Goal: Use online tool/utility: Utilize a website feature to perform a specific function

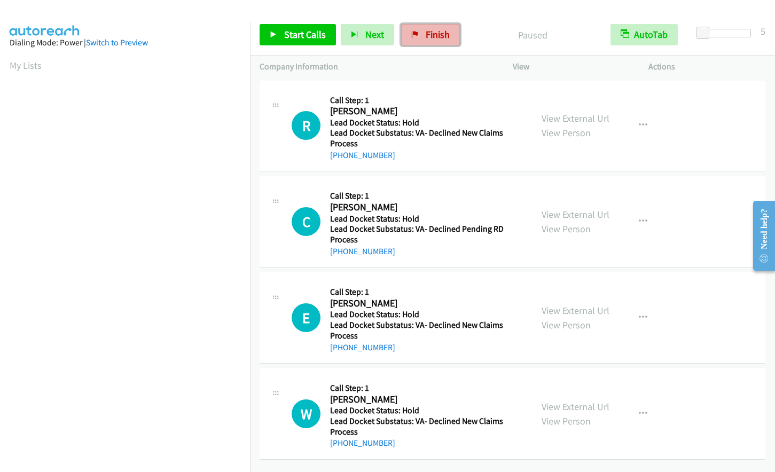
click at [425, 35] on span "Finish" at bounding box center [437, 34] width 24 height 12
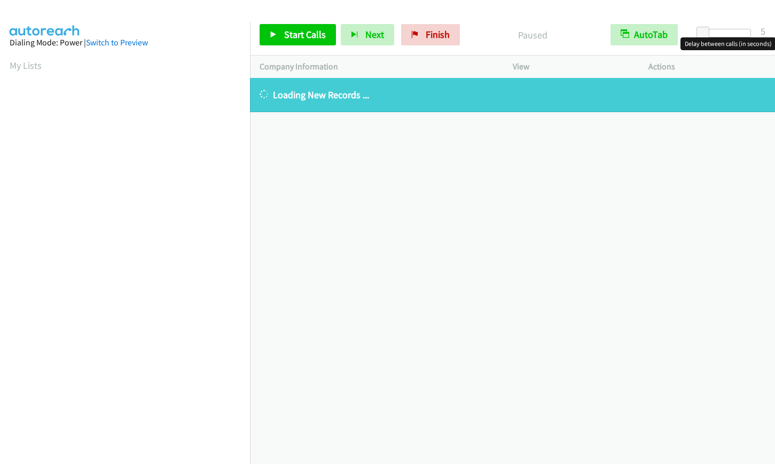
click at [725, 33] on div at bounding box center [725, 33] width 49 height 9
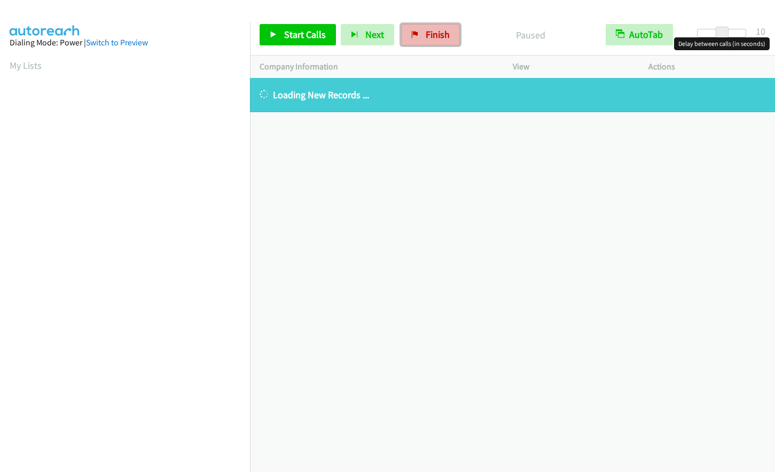
click at [445, 34] on span "Finish" at bounding box center [437, 34] width 24 height 12
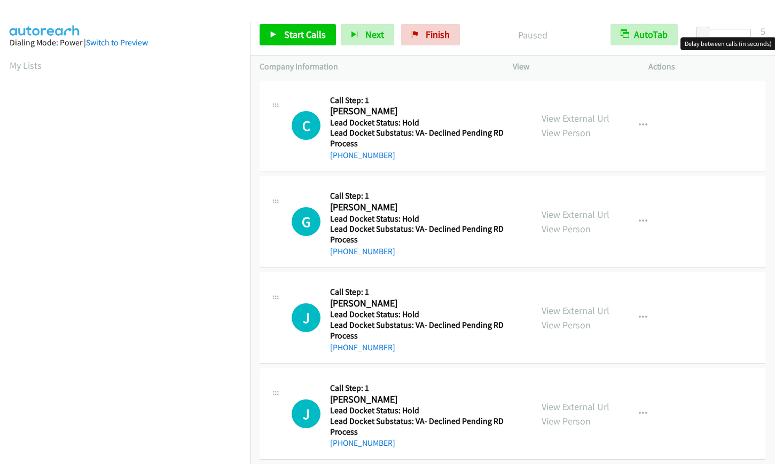
click at [723, 33] on div at bounding box center [725, 33] width 49 height 9
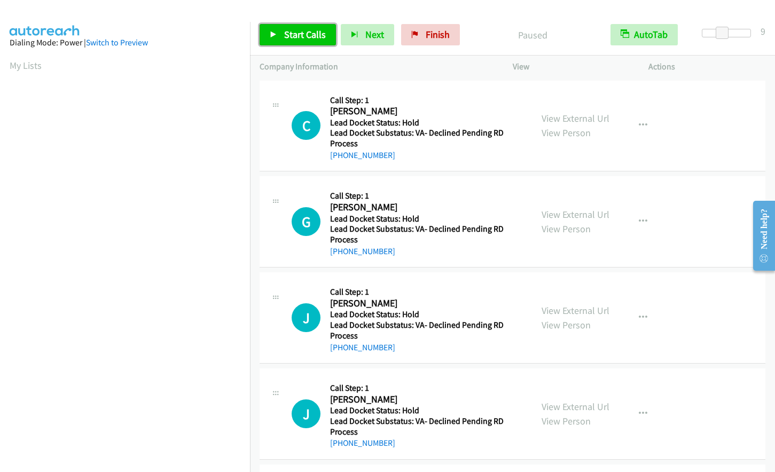
click at [294, 41] on link "Start Calls" at bounding box center [297, 34] width 76 height 21
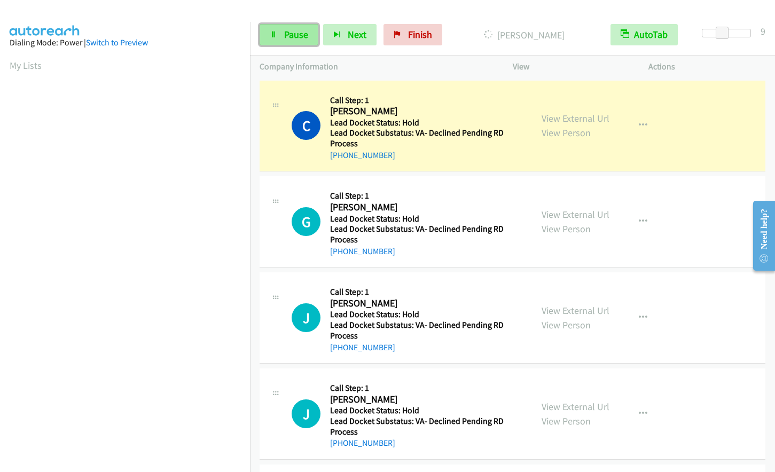
click at [287, 34] on span "Pause" at bounding box center [296, 34] width 24 height 12
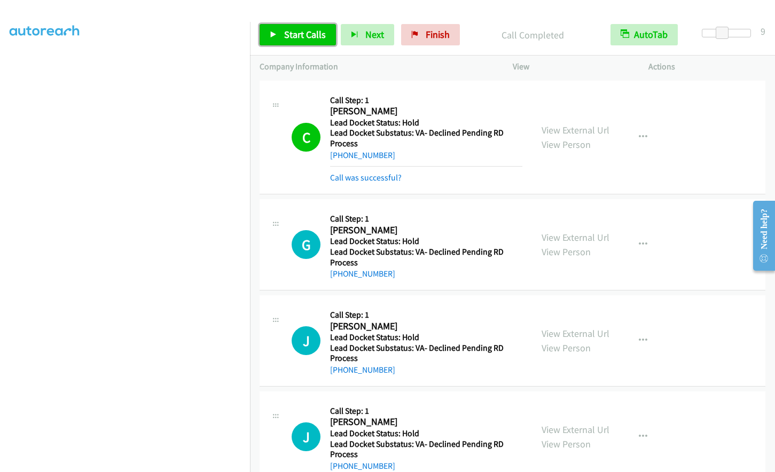
click at [291, 33] on span "Start Calls" at bounding box center [305, 34] width 42 height 12
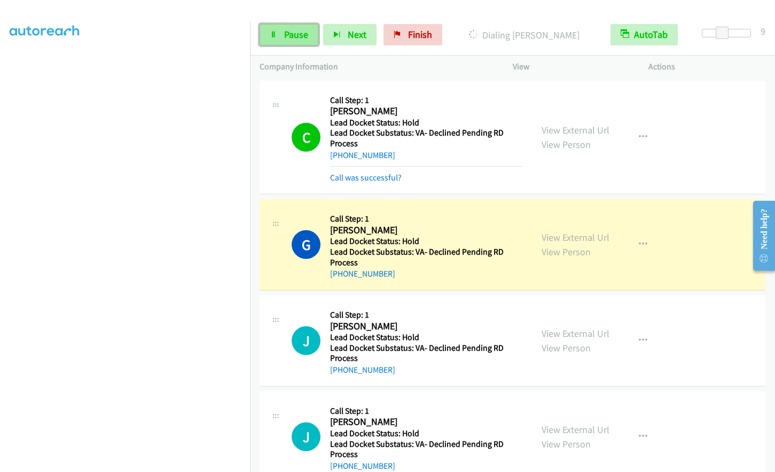
click at [299, 29] on span "Pause" at bounding box center [296, 34] width 24 height 12
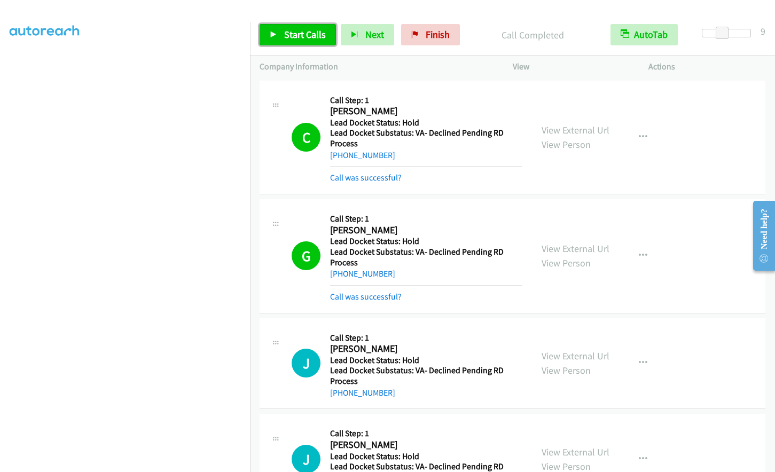
click at [304, 33] on span "Start Calls" at bounding box center [305, 34] width 42 height 12
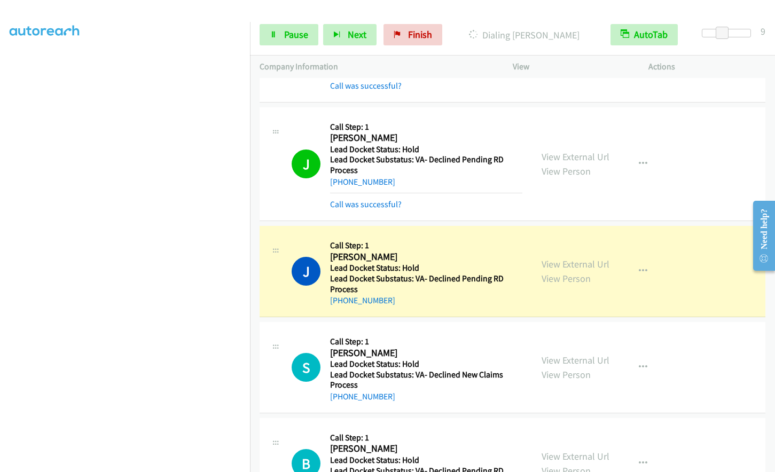
scroll to position [214, 0]
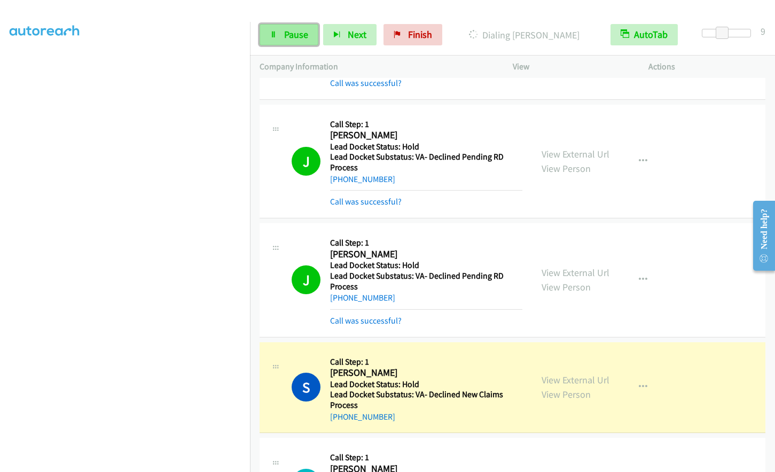
click at [293, 37] on span "Pause" at bounding box center [296, 34] width 24 height 12
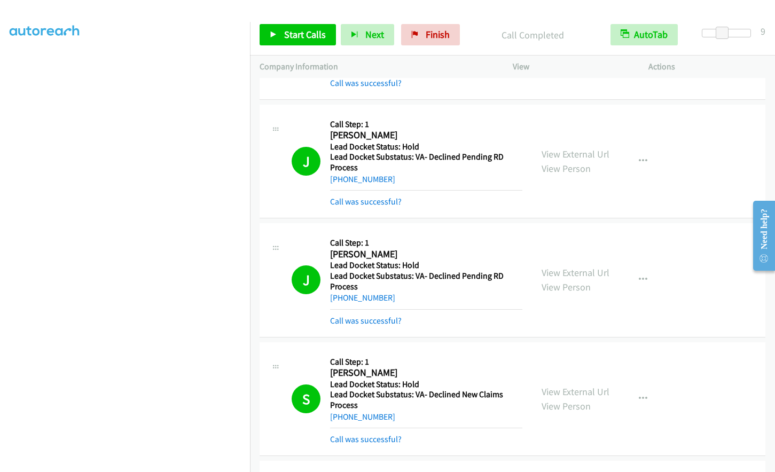
scroll to position [127, 0]
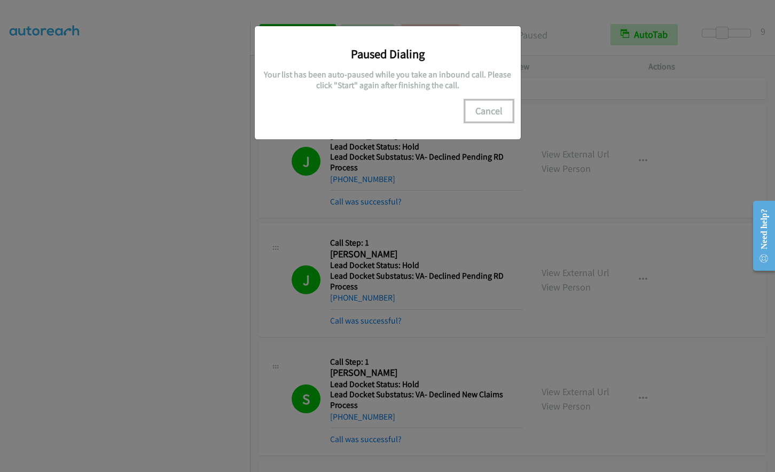
click at [483, 103] on button "Cancel" at bounding box center [489, 110] width 48 height 21
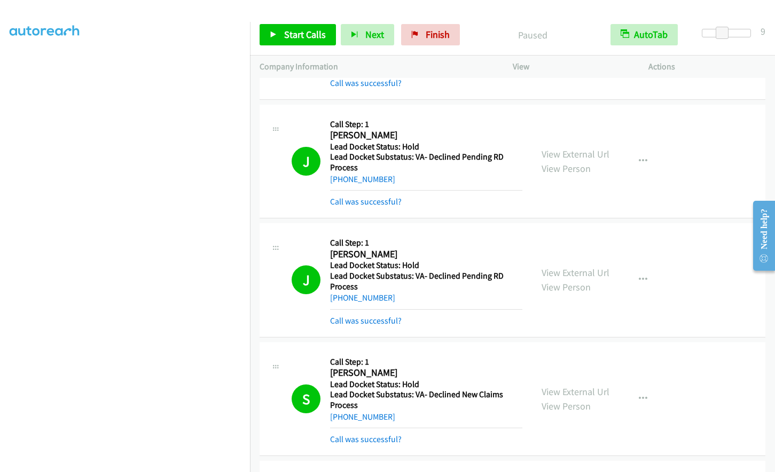
scroll to position [0, 0]
drag, startPoint x: 419, startPoint y: 38, endPoint x: 425, endPoint y: 38, distance: 7.0
click at [420, 38] on link "Finish" at bounding box center [430, 34] width 59 height 21
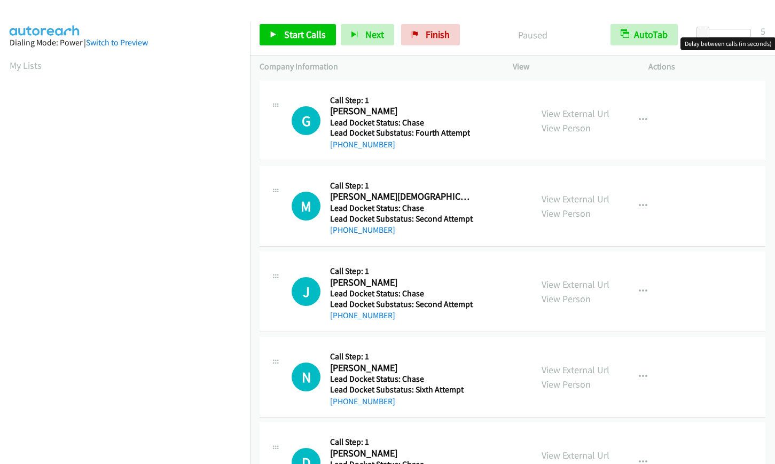
click at [724, 33] on div at bounding box center [725, 33] width 49 height 9
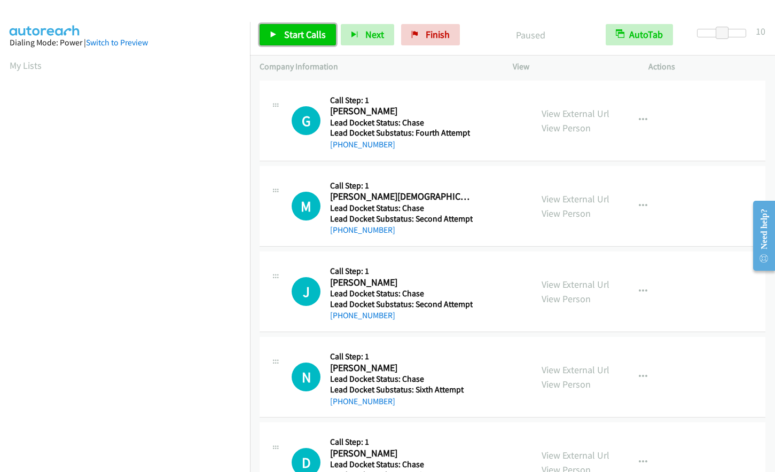
click at [285, 41] on link "Start Calls" at bounding box center [297, 34] width 76 height 21
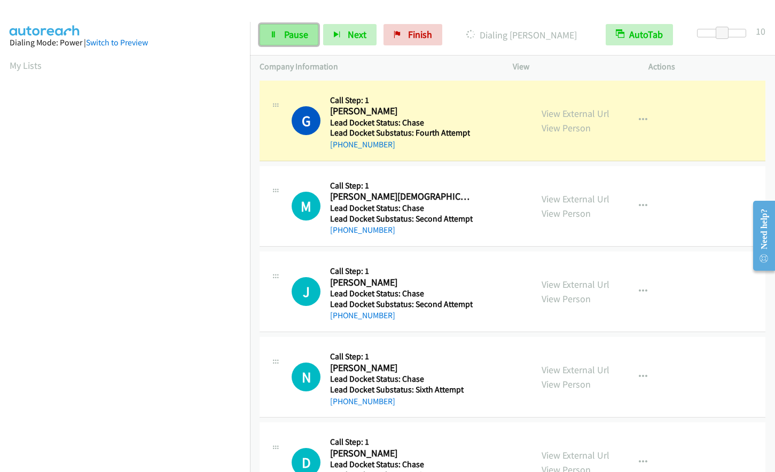
click at [284, 29] on span "Pause" at bounding box center [296, 34] width 24 height 12
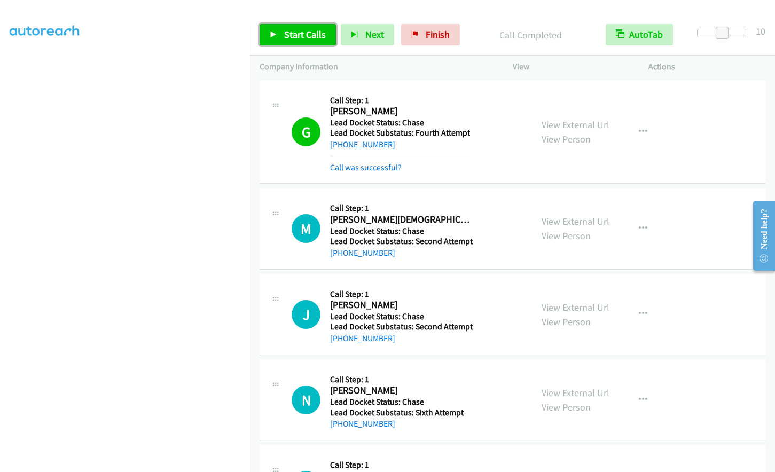
click at [281, 35] on link "Start Calls" at bounding box center [297, 34] width 76 height 21
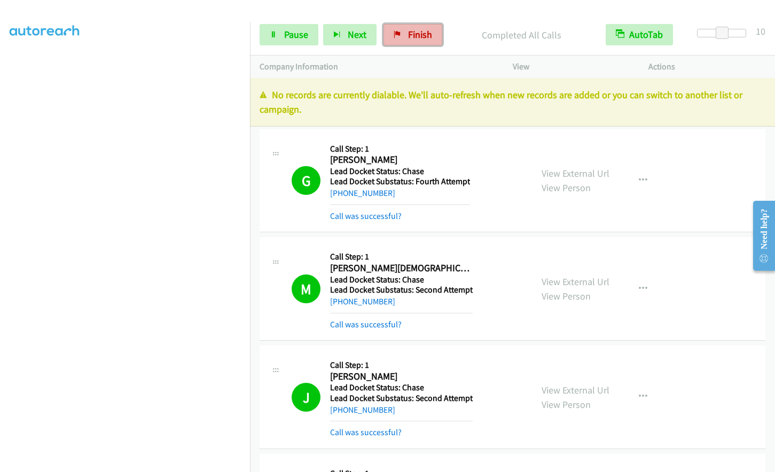
click at [428, 36] on span "Finish" at bounding box center [420, 34] width 24 height 12
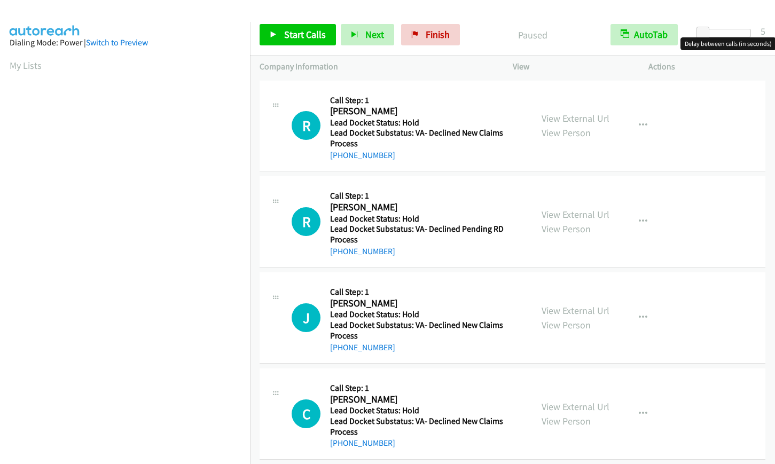
click at [721, 37] on div at bounding box center [725, 33] width 49 height 9
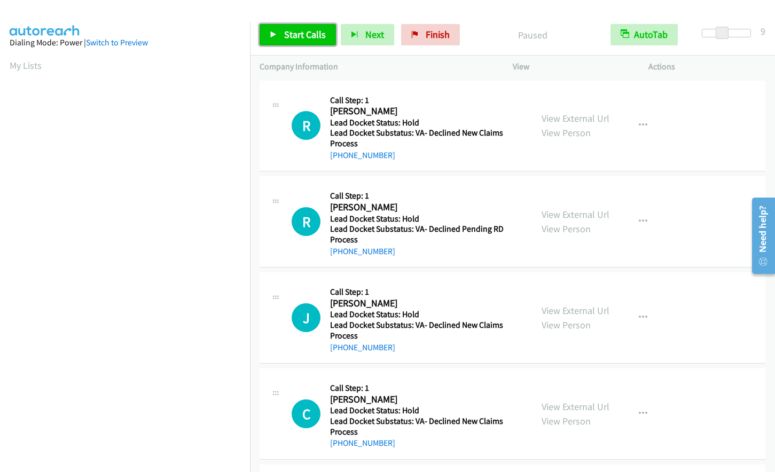
click at [290, 38] on span "Start Calls" at bounding box center [305, 34] width 42 height 12
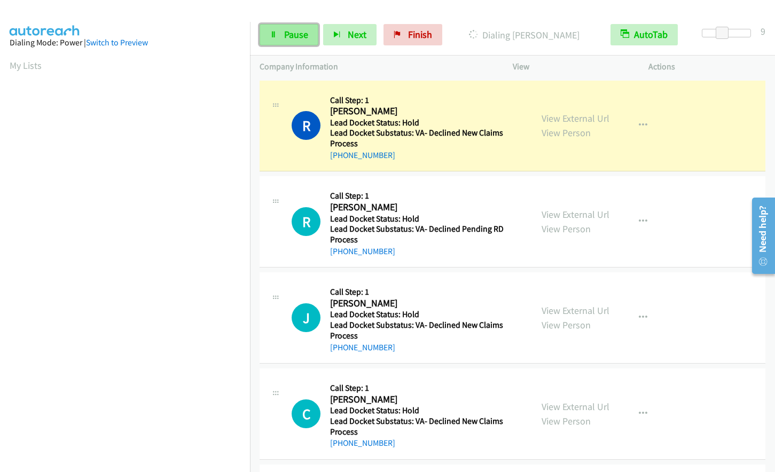
click at [284, 26] on link "Pause" at bounding box center [288, 34] width 59 height 21
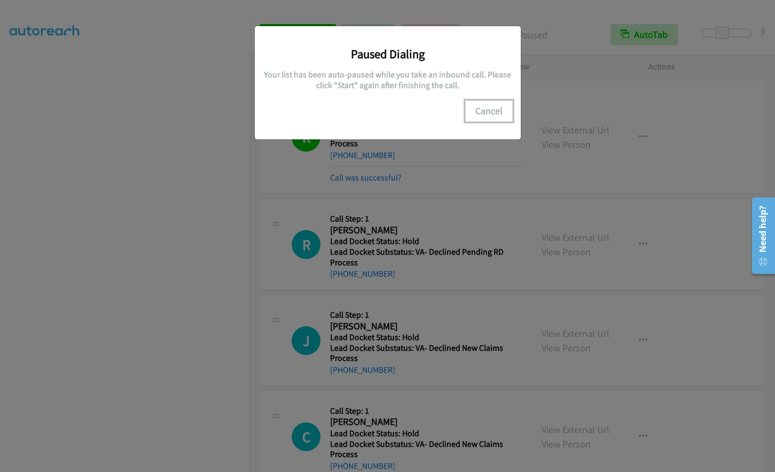
click at [490, 112] on button "Cancel" at bounding box center [489, 110] width 48 height 21
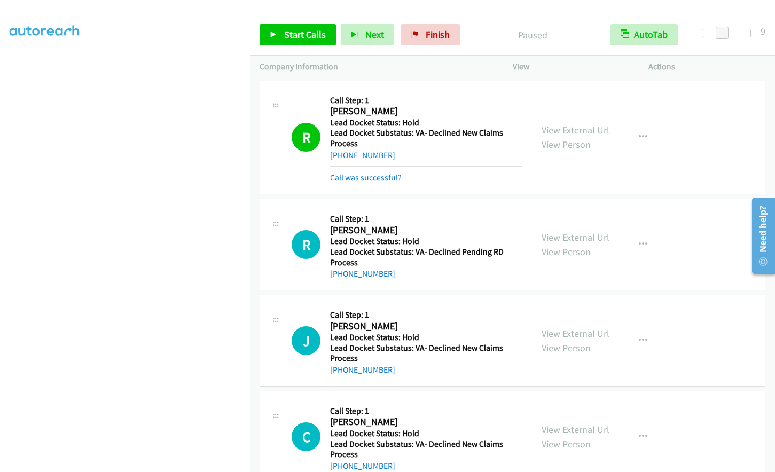
scroll to position [104, 0]
click at [297, 31] on span "Start Calls" at bounding box center [305, 34] width 42 height 12
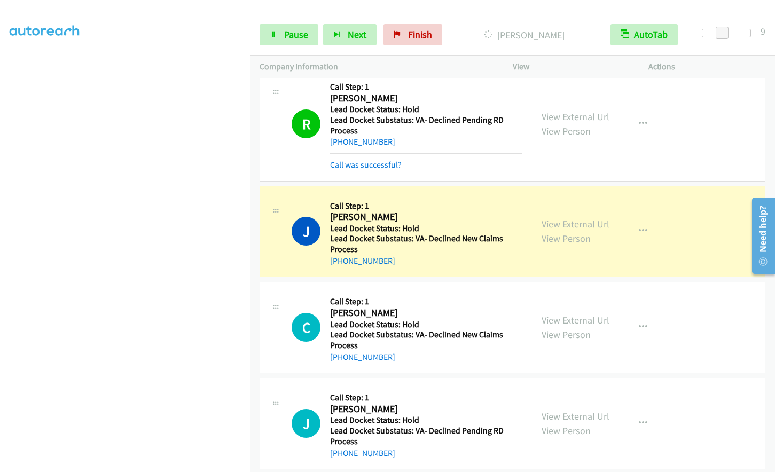
scroll to position [145, 0]
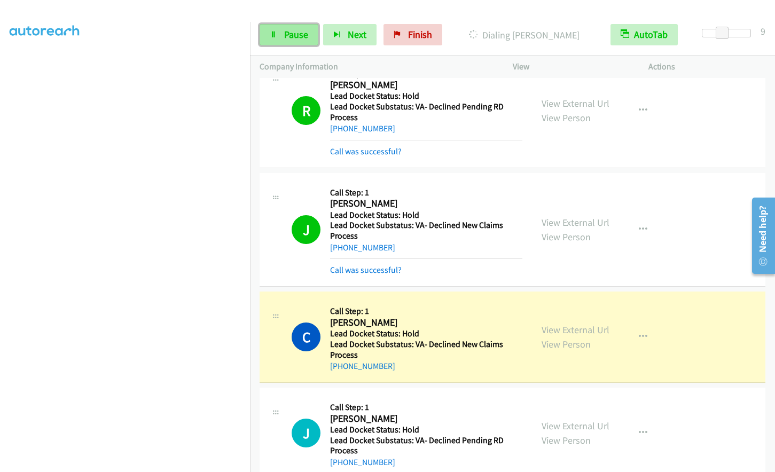
click at [284, 37] on span "Pause" at bounding box center [296, 34] width 24 height 12
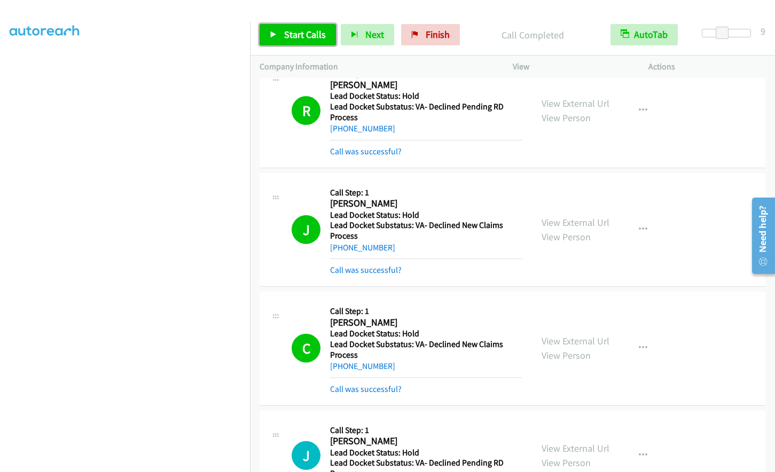
click at [295, 35] on span "Start Calls" at bounding box center [305, 34] width 42 height 12
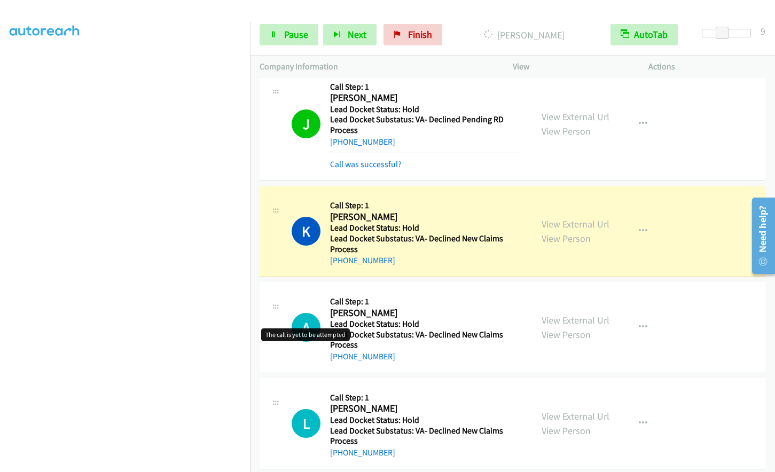
scroll to position [501, 0]
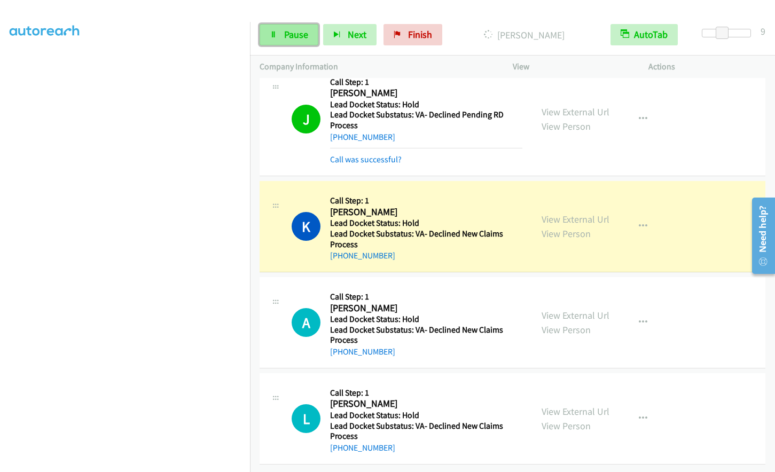
click at [284, 40] on span "Pause" at bounding box center [296, 34] width 24 height 12
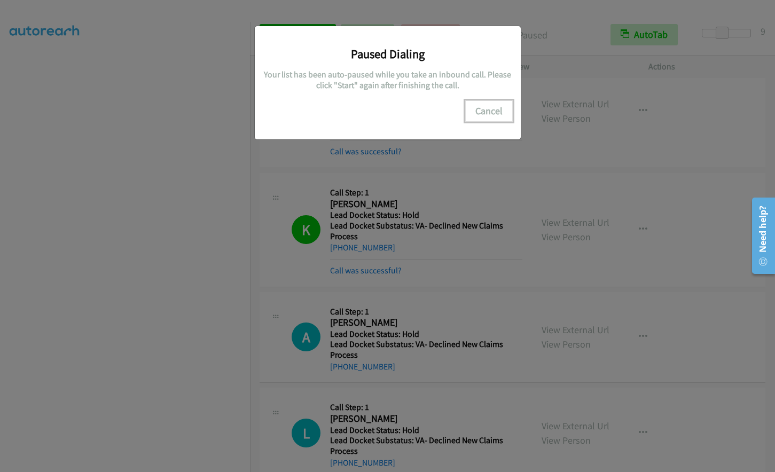
click at [494, 110] on button "Cancel" at bounding box center [489, 110] width 48 height 21
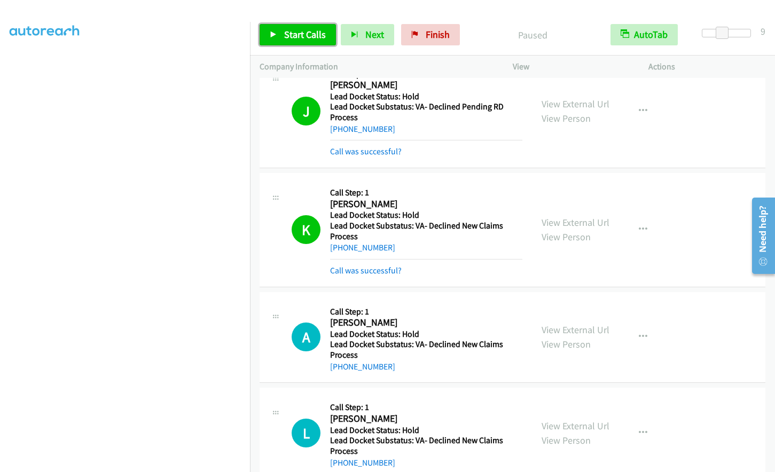
click at [298, 34] on span "Start Calls" at bounding box center [305, 34] width 42 height 12
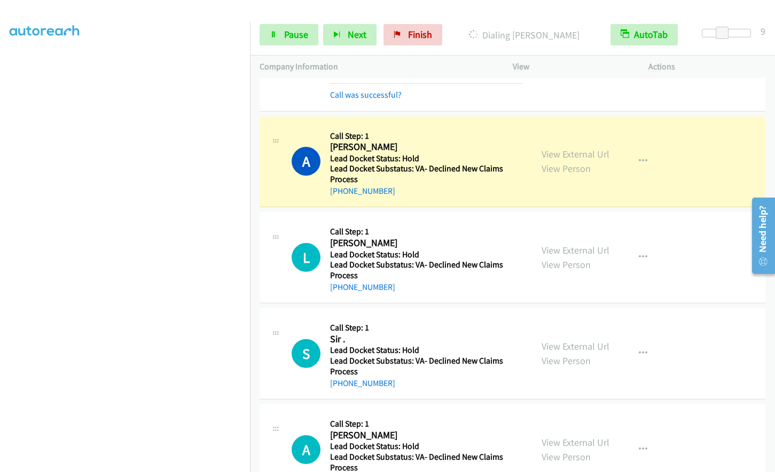
scroll to position [715, 0]
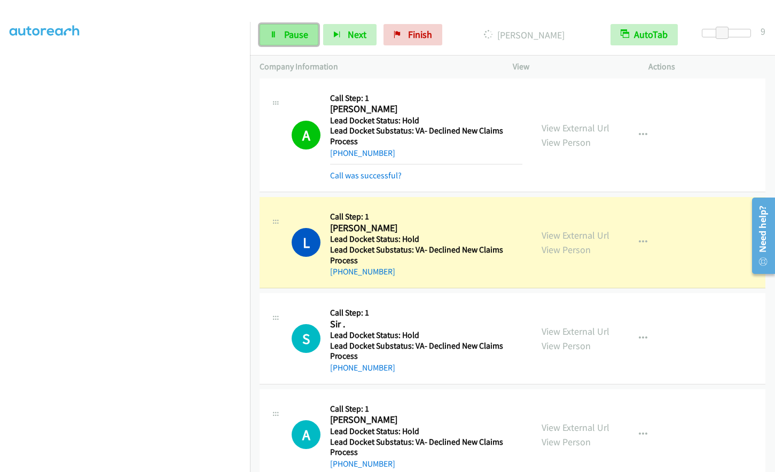
click at [282, 29] on link "Pause" at bounding box center [288, 34] width 59 height 21
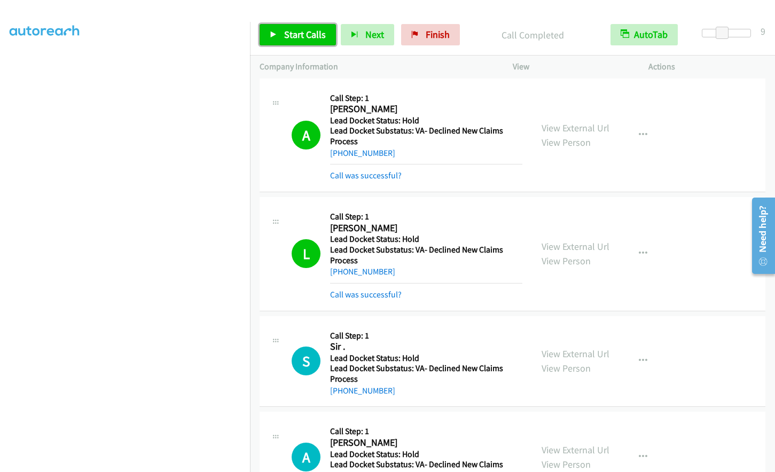
click at [290, 38] on span "Start Calls" at bounding box center [305, 34] width 42 height 12
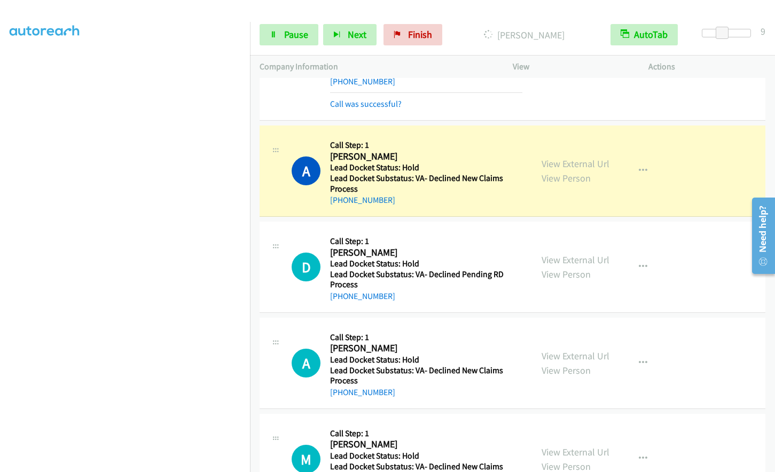
scroll to position [1035, 0]
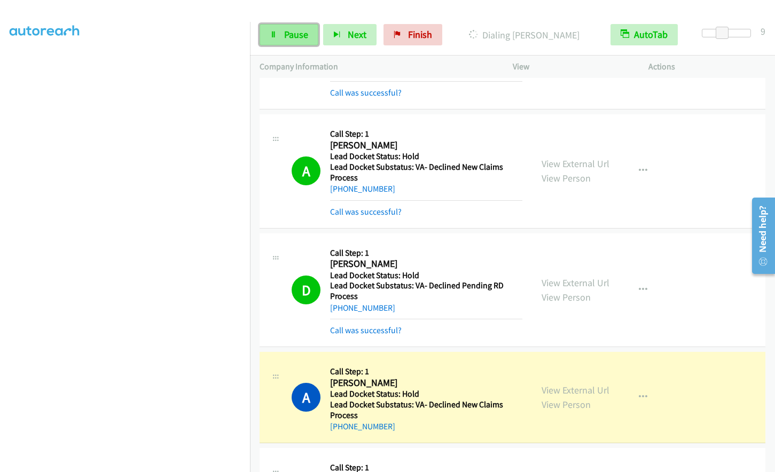
click at [279, 34] on link "Pause" at bounding box center [288, 34] width 59 height 21
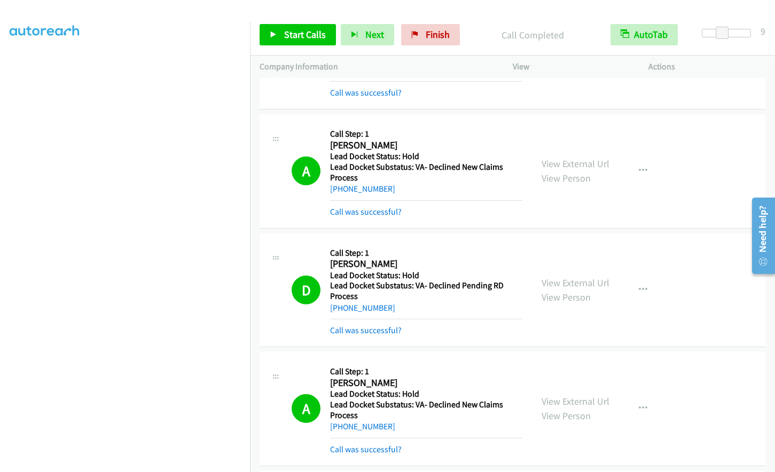
scroll to position [0, 0]
click at [289, 36] on span "Start Calls" at bounding box center [305, 34] width 42 height 12
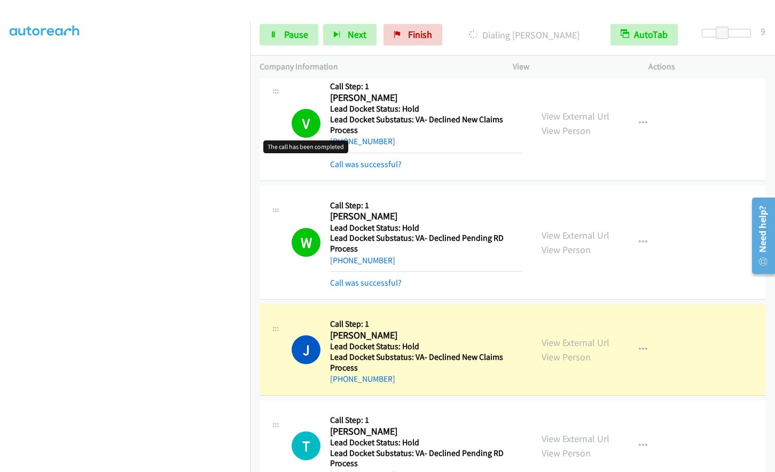
scroll to position [1558, 0]
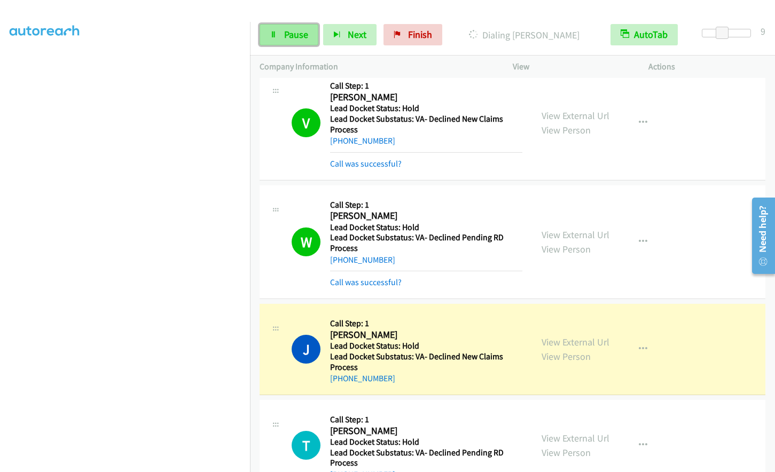
click at [277, 34] on link "Pause" at bounding box center [288, 34] width 59 height 21
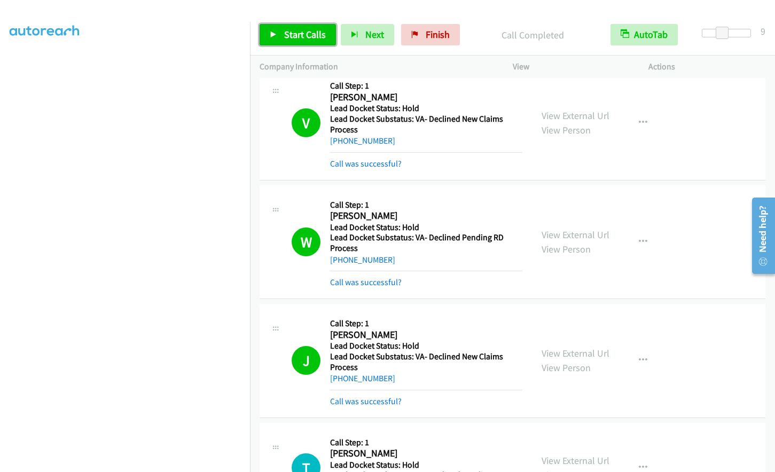
click at [282, 26] on link "Start Calls" at bounding box center [297, 34] width 76 height 21
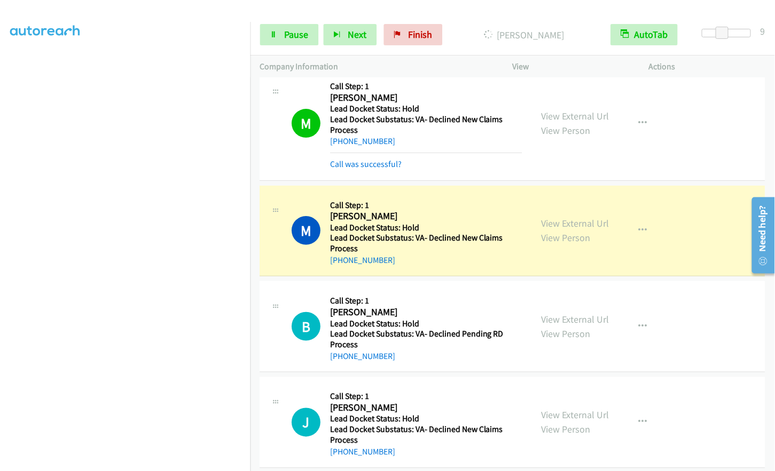
scroll to position [3234, 0]
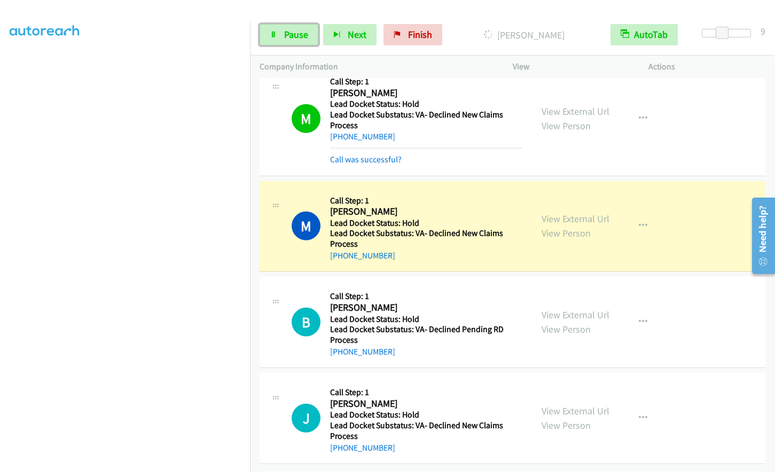
drag, startPoint x: 279, startPoint y: 35, endPoint x: 271, endPoint y: 61, distance: 27.9
click at [279, 34] on link "Pause" at bounding box center [288, 34] width 59 height 21
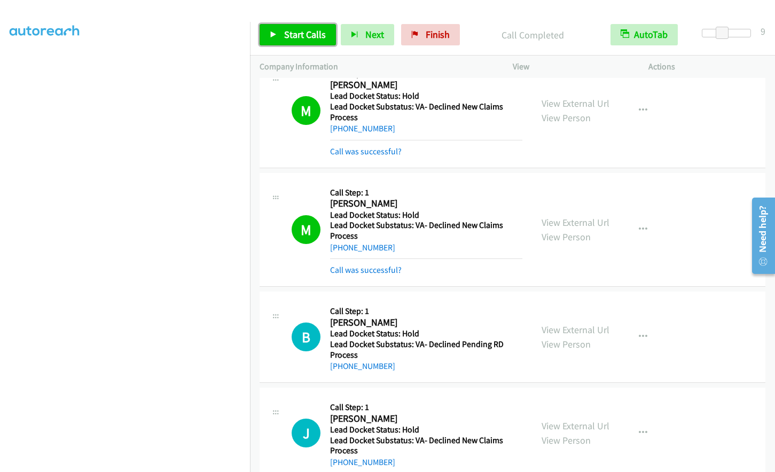
click at [288, 34] on span "Start Calls" at bounding box center [305, 34] width 42 height 12
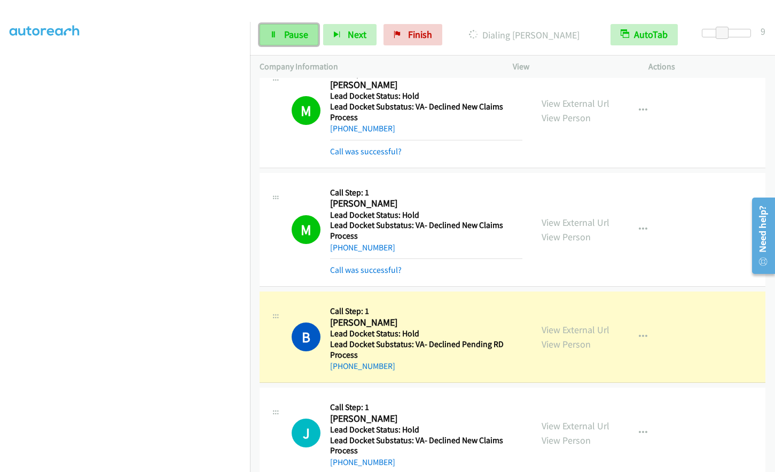
click at [293, 35] on span "Pause" at bounding box center [296, 34] width 24 height 12
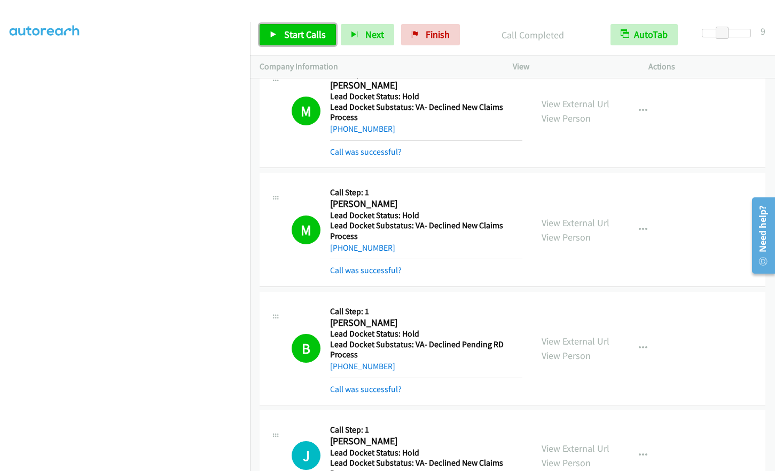
click at [281, 37] on link "Start Calls" at bounding box center [297, 34] width 76 height 21
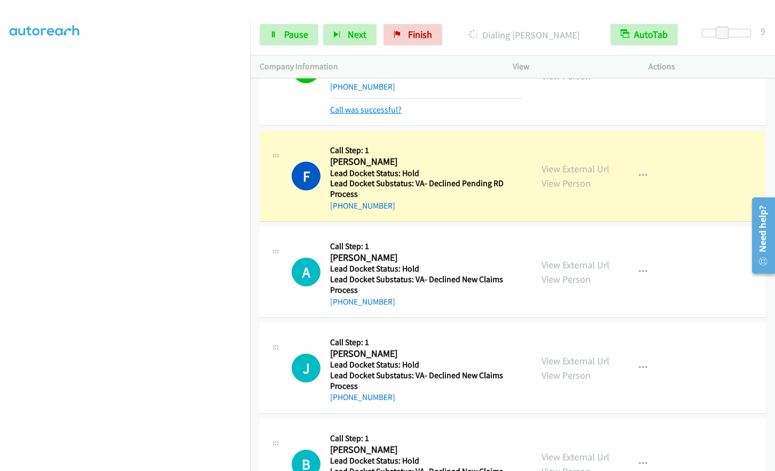
scroll to position [3804, 0]
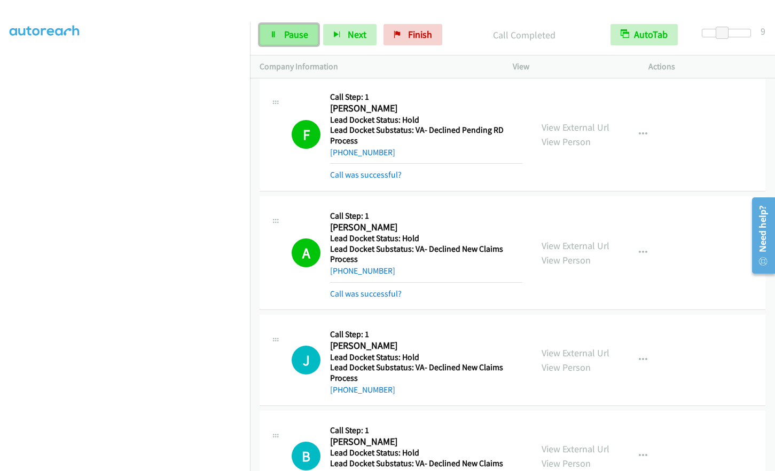
click at [296, 33] on span "Pause" at bounding box center [296, 34] width 24 height 12
click at [288, 34] on span "Start Calls" at bounding box center [305, 34] width 42 height 12
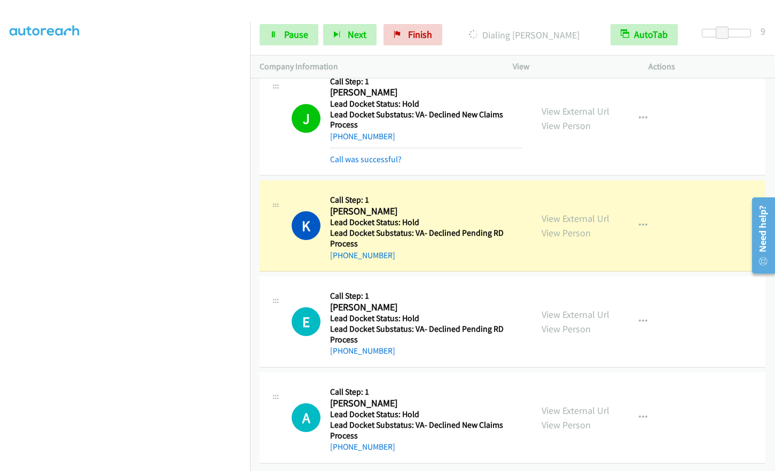
scroll to position [4280, 0]
click at [281, 38] on link "Pause" at bounding box center [288, 34] width 59 height 21
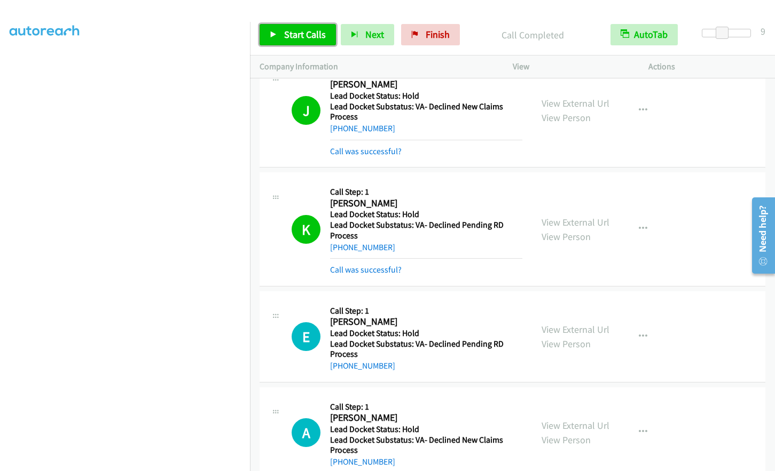
click at [302, 36] on span "Start Calls" at bounding box center [305, 34] width 42 height 12
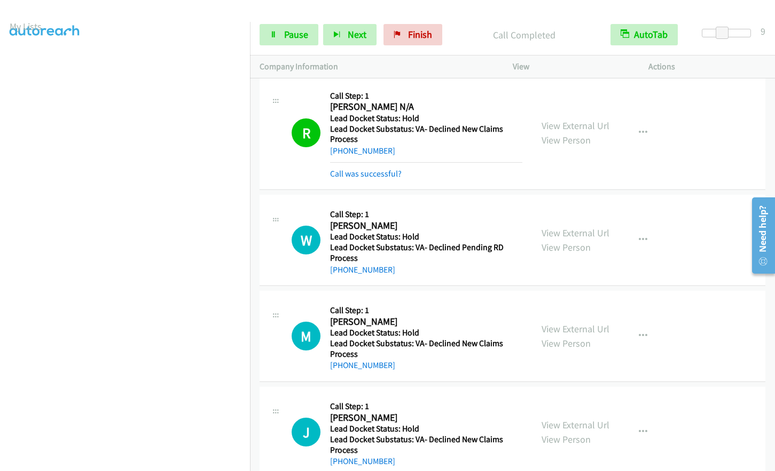
scroll to position [0, 0]
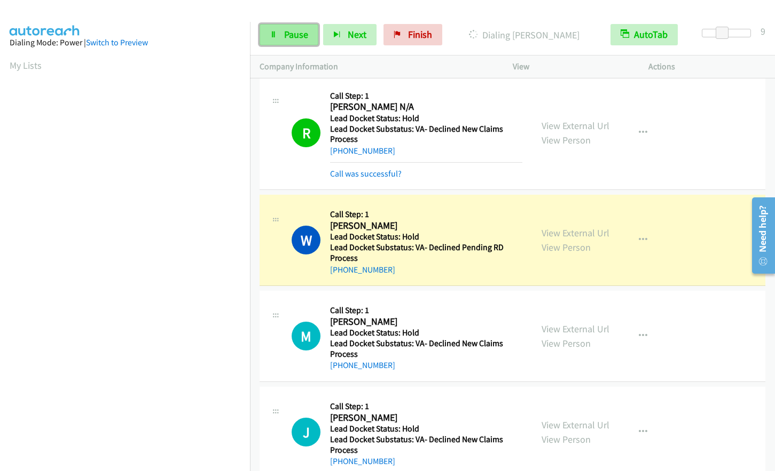
drag, startPoint x: 289, startPoint y: 36, endPoint x: 267, endPoint y: 43, distance: 23.1
click at [289, 36] on span "Pause" at bounding box center [296, 34] width 24 height 12
click at [287, 30] on span "Start Calls" at bounding box center [305, 34] width 42 height 12
click at [287, 33] on span "Pause" at bounding box center [296, 34] width 24 height 12
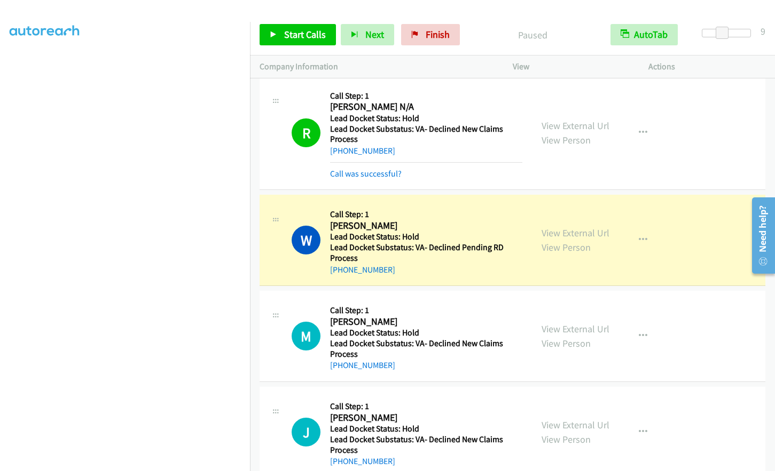
scroll to position [127, 0]
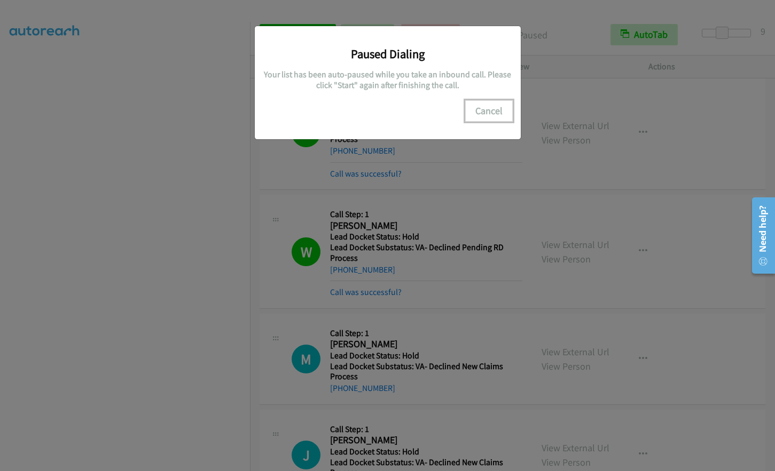
drag, startPoint x: 485, startPoint y: 112, endPoint x: 509, endPoint y: 111, distance: 24.0
click at [485, 112] on button "Cancel" at bounding box center [489, 110] width 48 height 21
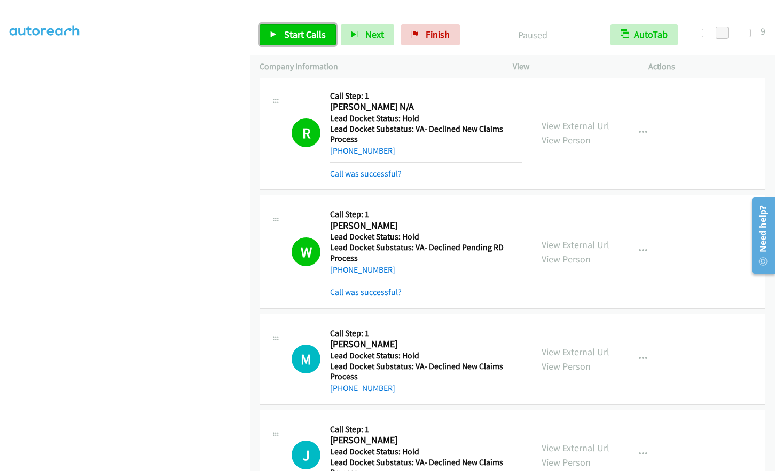
click at [300, 34] on span "Start Calls" at bounding box center [305, 34] width 42 height 12
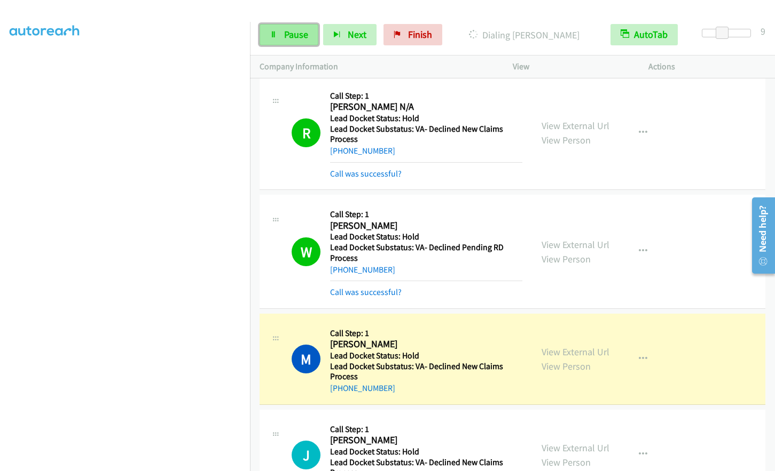
click at [297, 34] on span "Pause" at bounding box center [296, 34] width 24 height 12
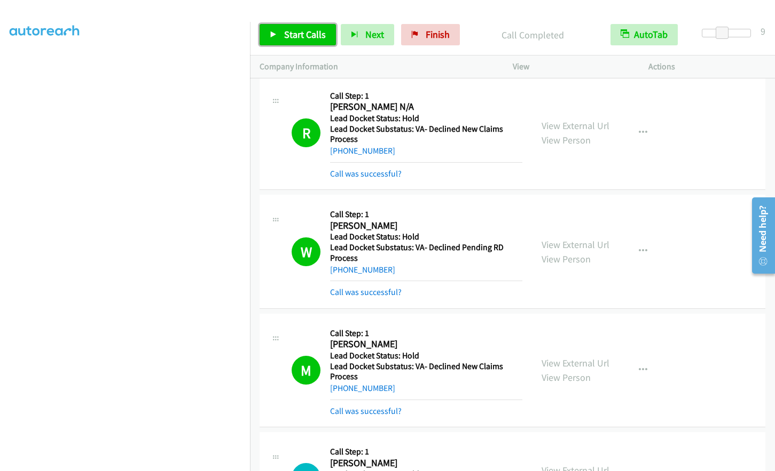
click at [311, 40] on span "Start Calls" at bounding box center [305, 34] width 42 height 12
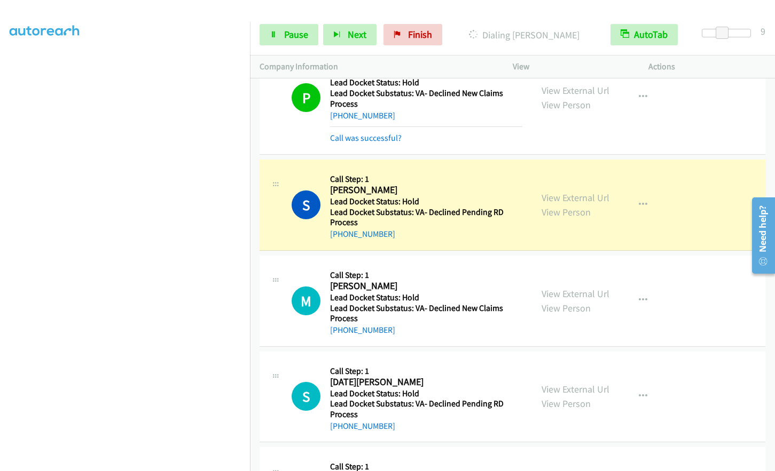
scroll to position [5877, 0]
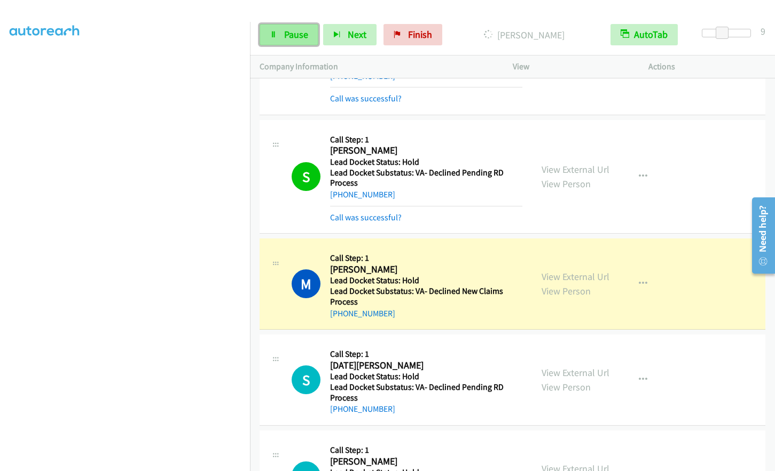
click at [264, 37] on link "Pause" at bounding box center [288, 34] width 59 height 21
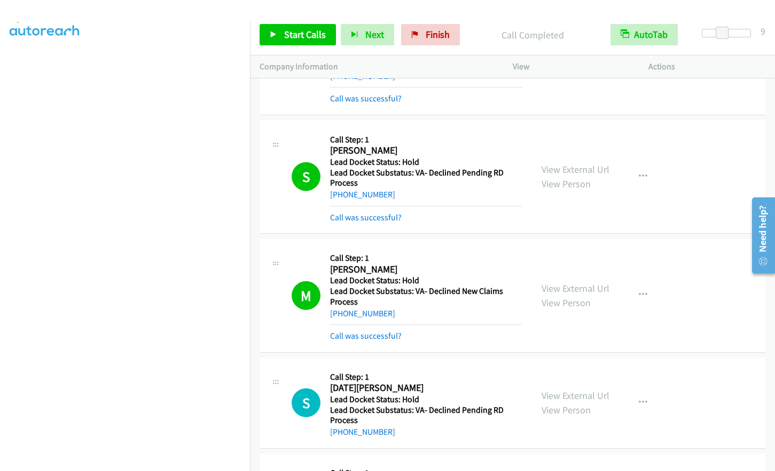
scroll to position [0, 0]
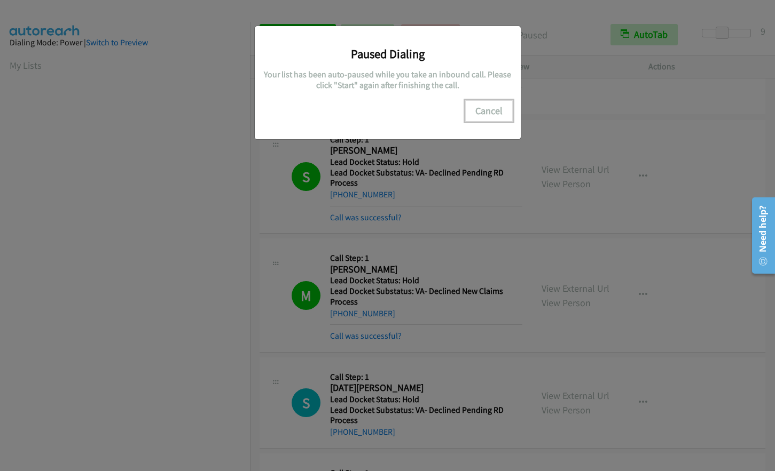
click at [494, 117] on button "Cancel" at bounding box center [489, 110] width 48 height 21
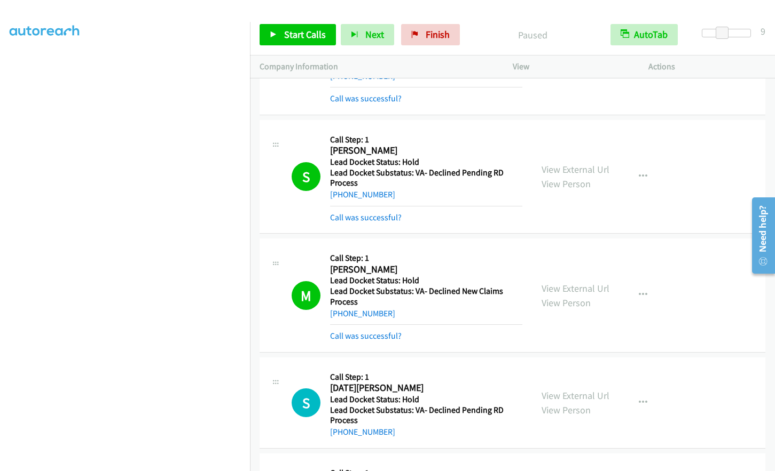
scroll to position [127, 0]
